Goal: Task Accomplishment & Management: Manage account settings

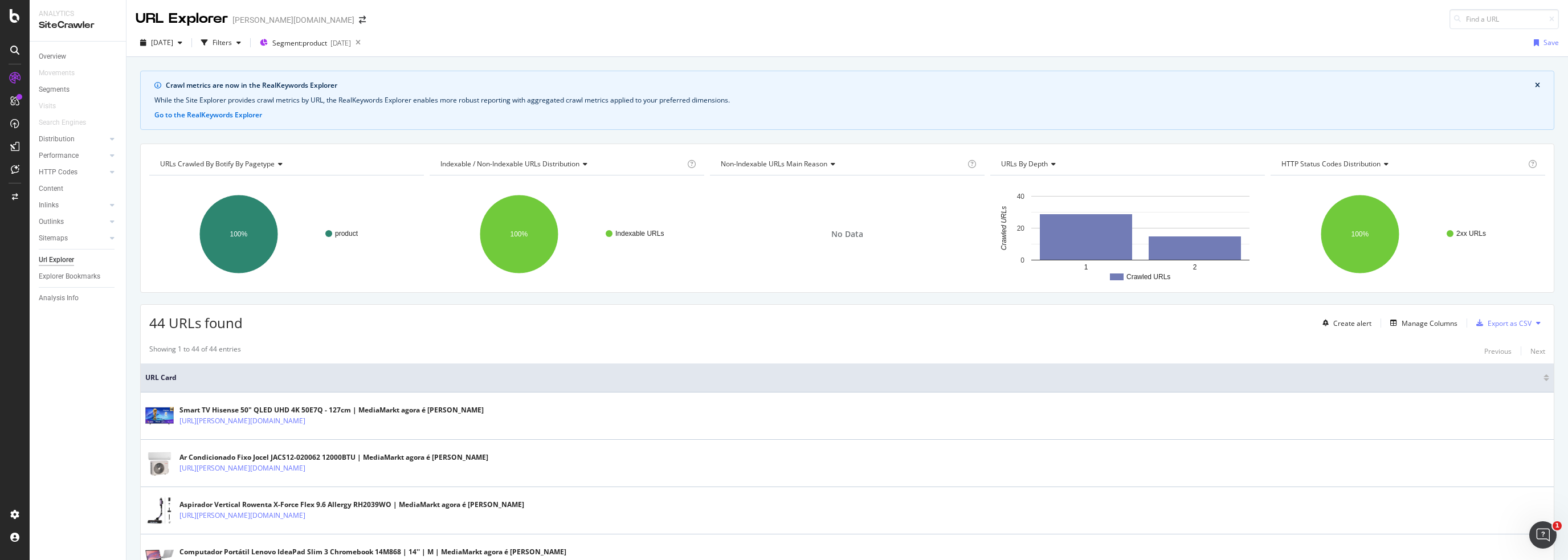
scroll to position [1423, 0]
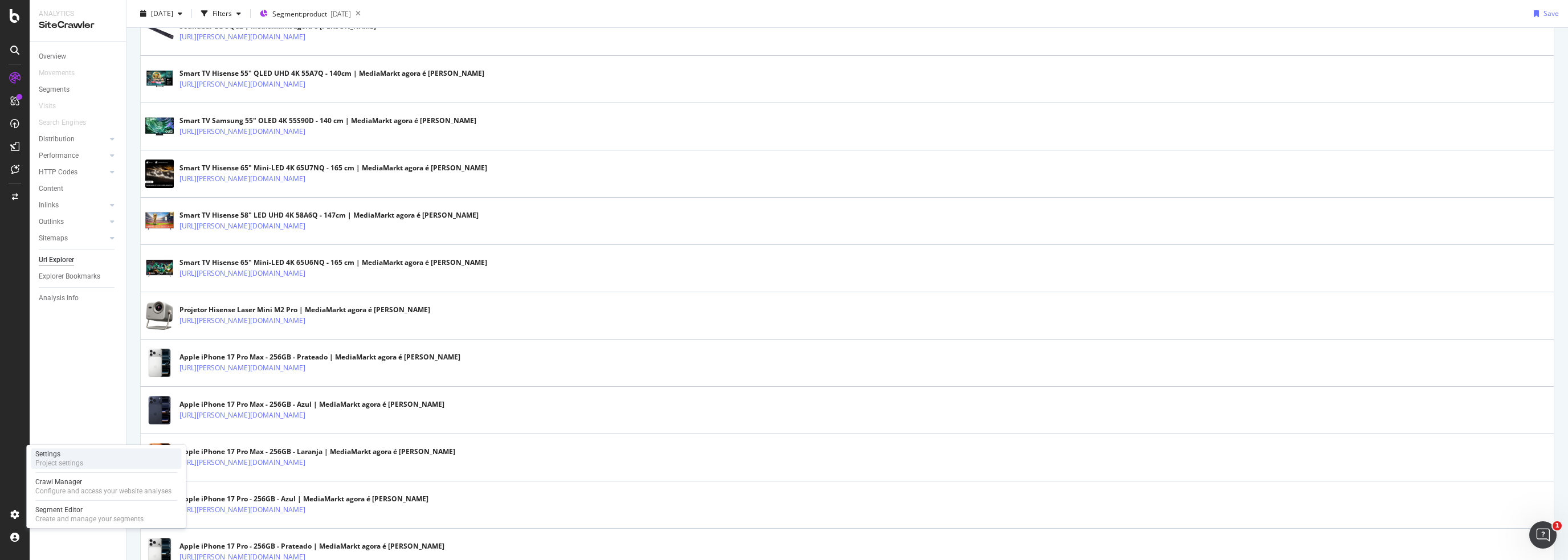
click at [60, 454] on div "Settings" at bounding box center [59, 453] width 48 height 9
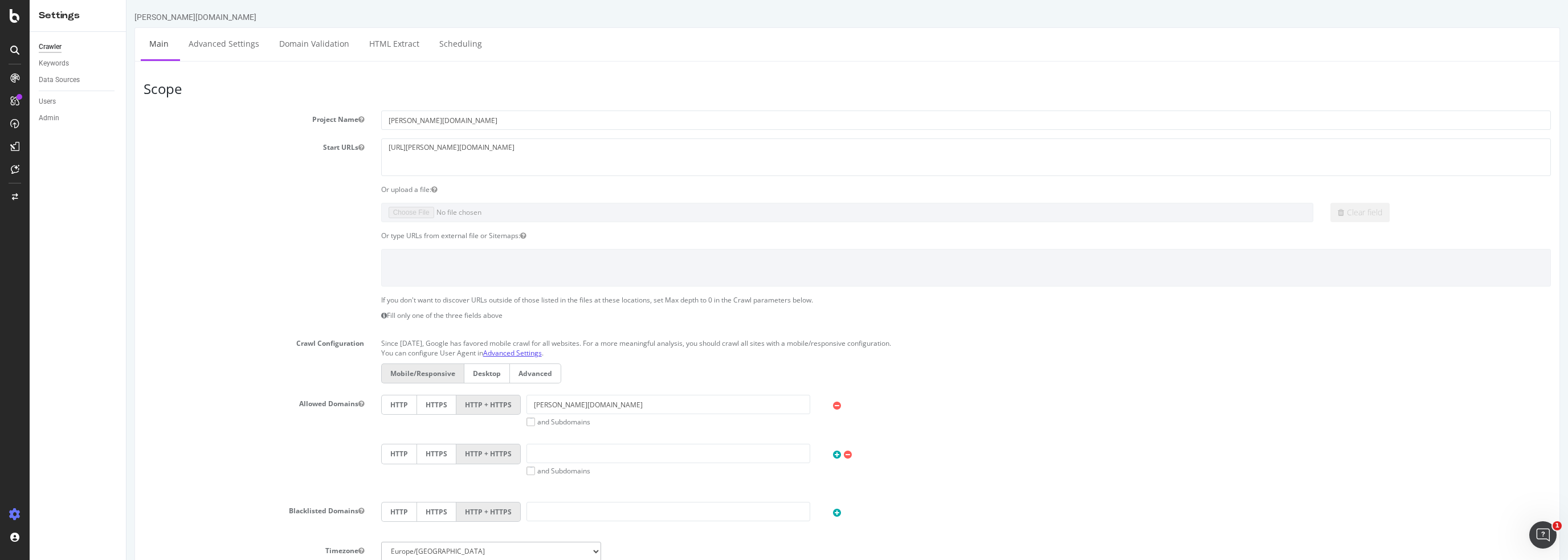
click at [515, 349] on link "Advanced Settings" at bounding box center [513, 353] width 59 height 10
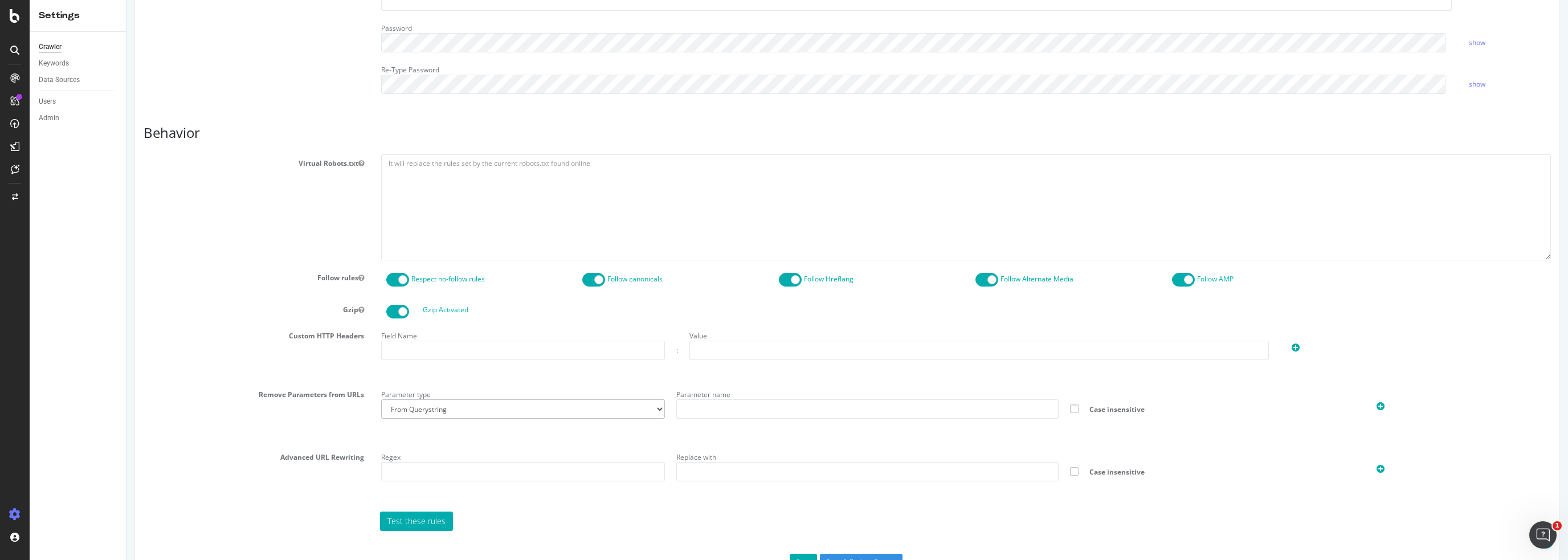
scroll to position [399, 0]
click at [54, 485] on div "Crawl Manager" at bounding box center [103, 482] width 136 height 9
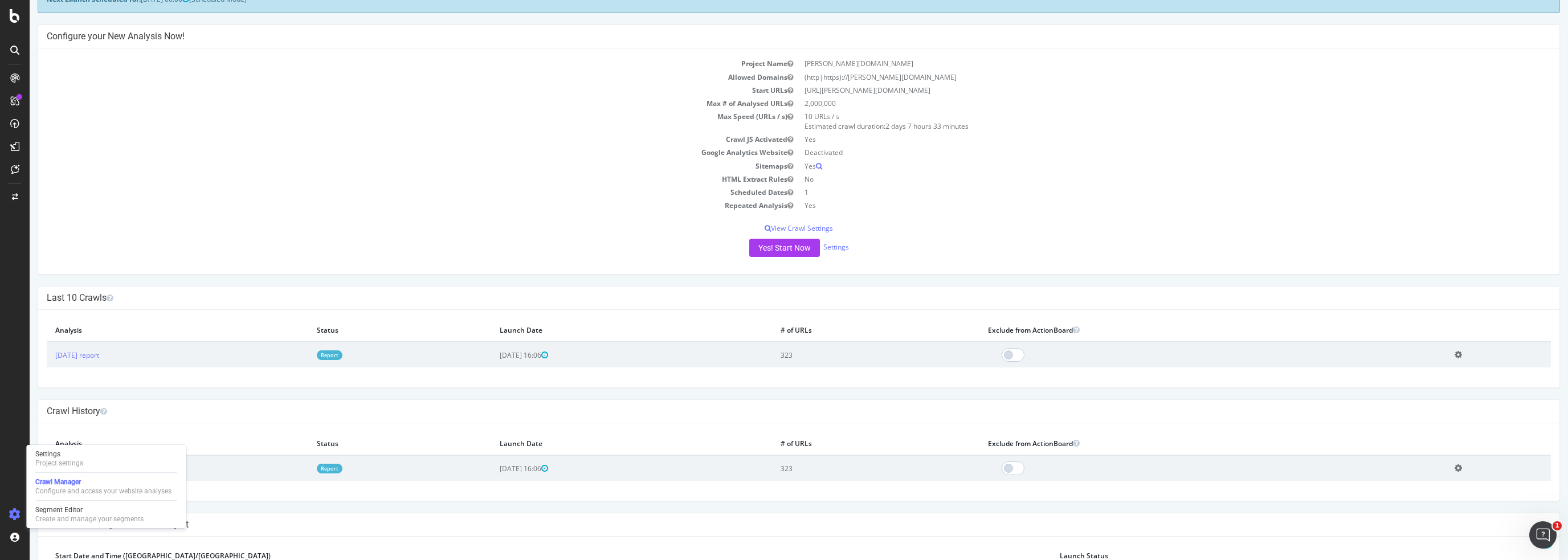
scroll to position [57, 0]
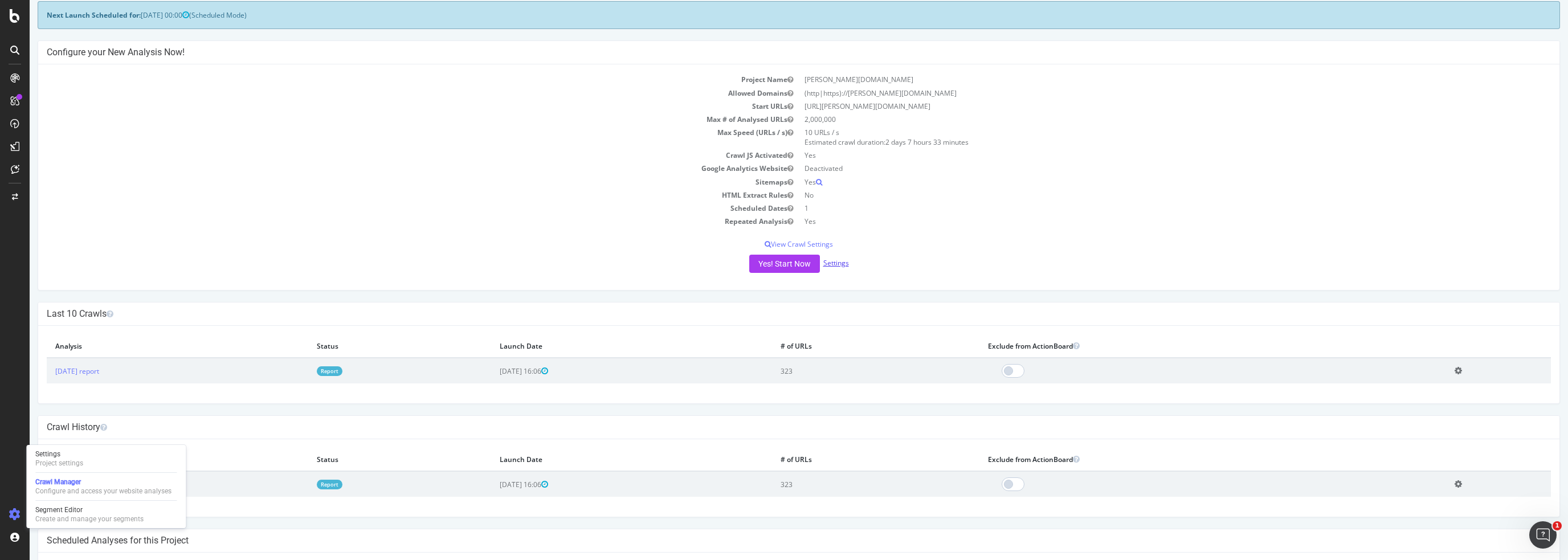
click at [840, 264] on link "Settings" at bounding box center [836, 263] width 26 height 10
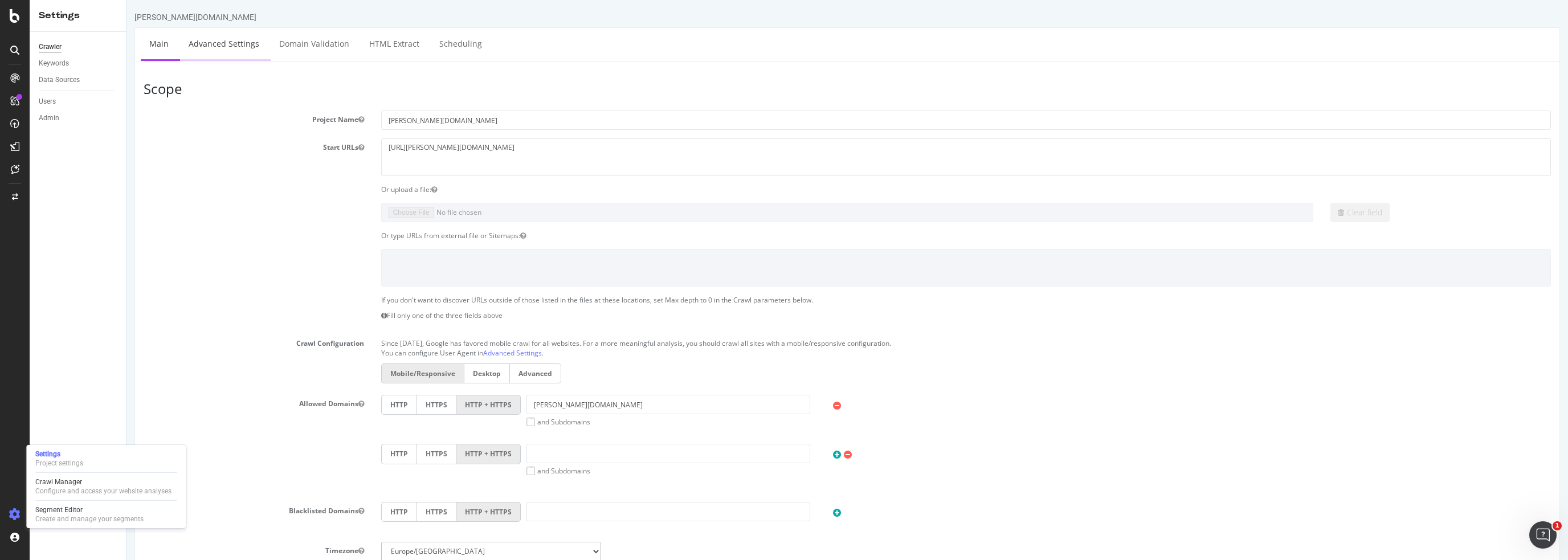
click at [248, 43] on link "Advanced Settings" at bounding box center [224, 43] width 88 height 32
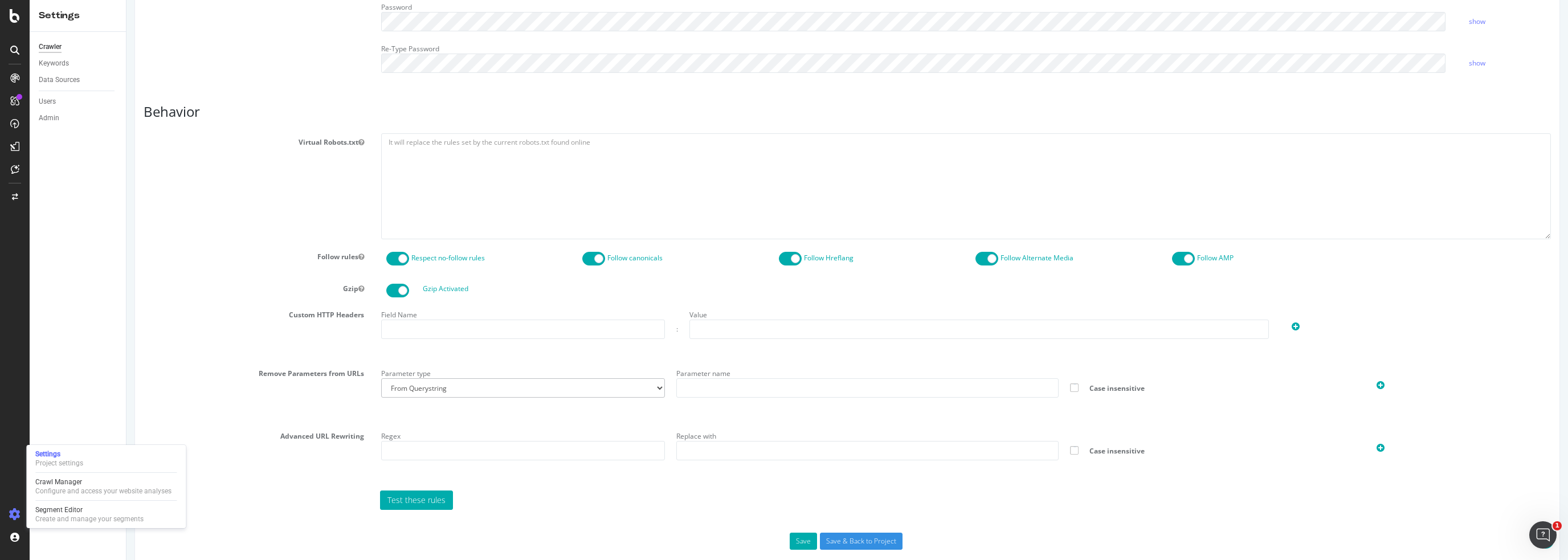
scroll to position [434, 0]
